Goal: Use online tool/utility

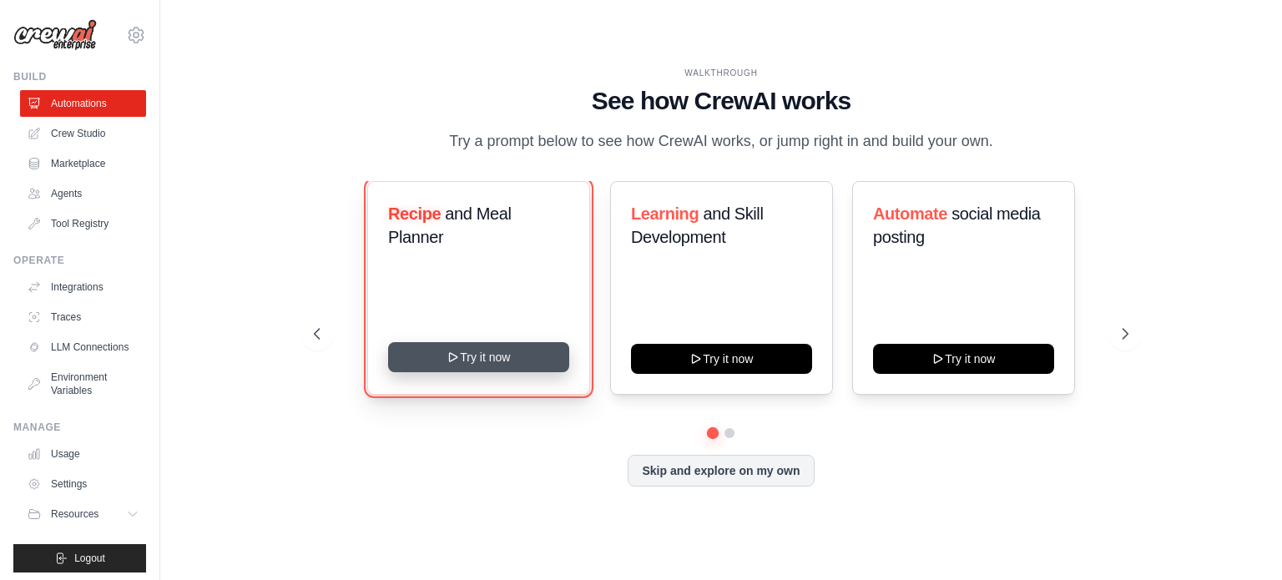
click at [477, 372] on button "Try it now" at bounding box center [478, 357] width 181 height 30
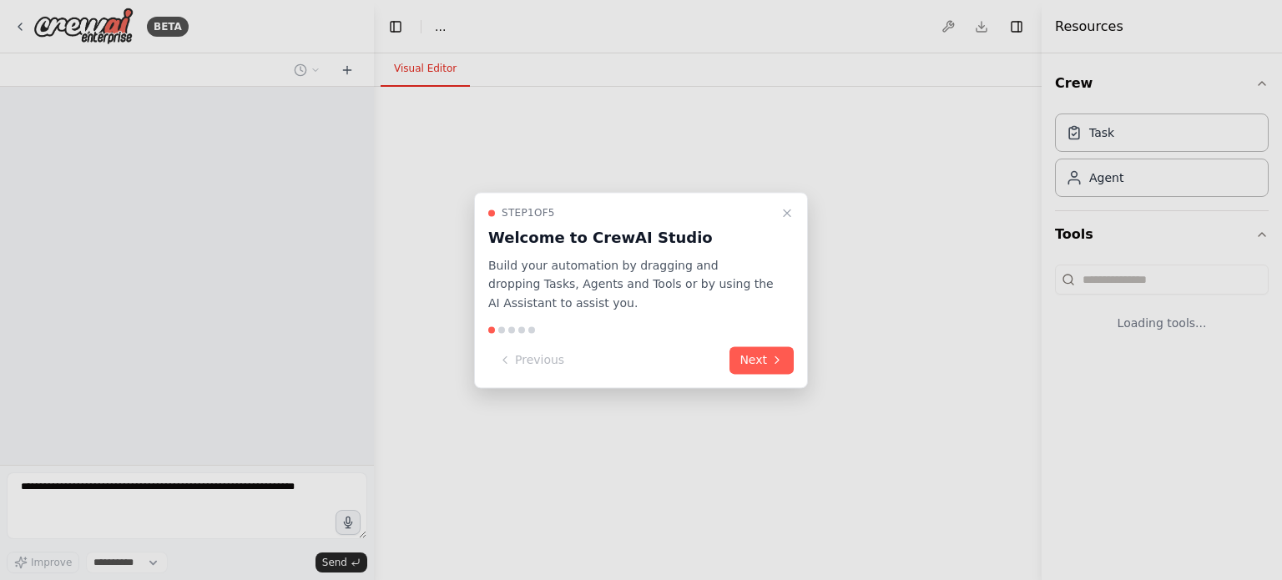
select select "****"
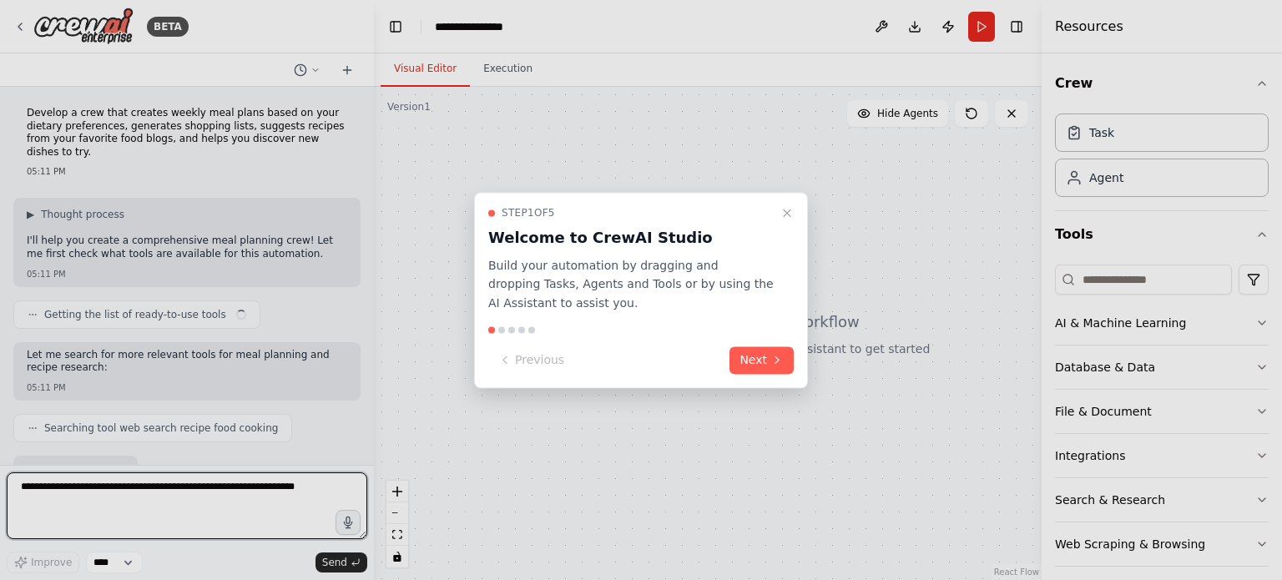
scroll to position [164, 0]
